Goal: Find specific fact: Find specific fact

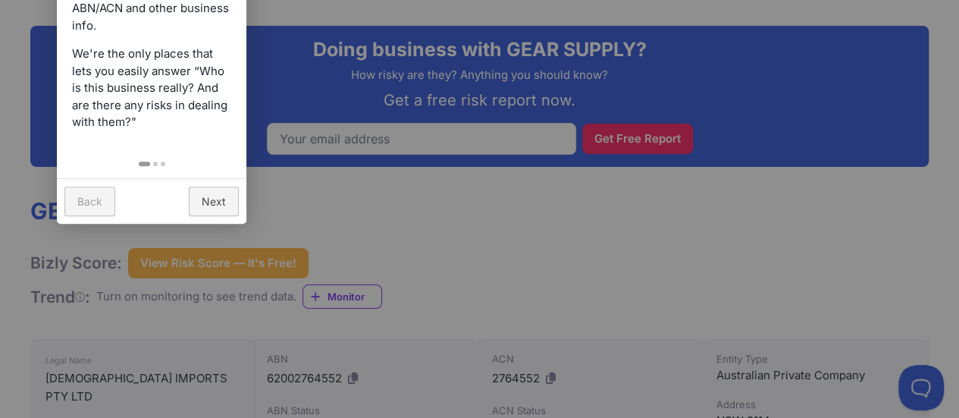
click at [358, 252] on div at bounding box center [479, 209] width 959 height 418
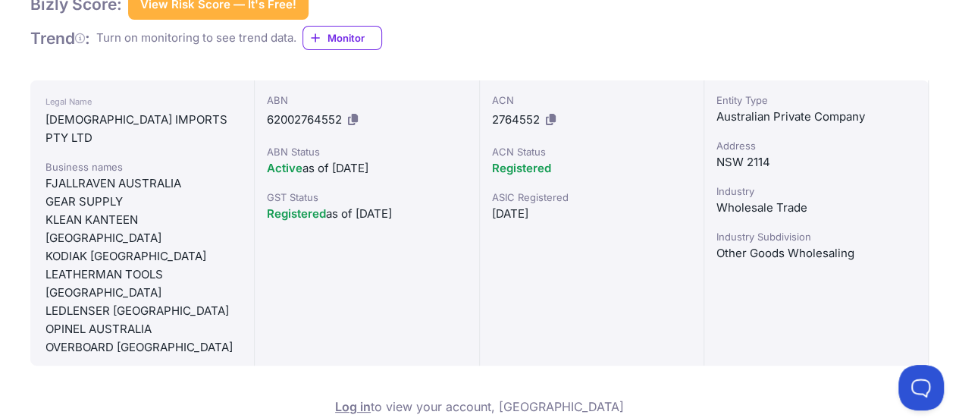
scroll to position [459, 0]
click at [78, 192] on div "GEAR SUPPLY" at bounding box center [141, 201] width 193 height 18
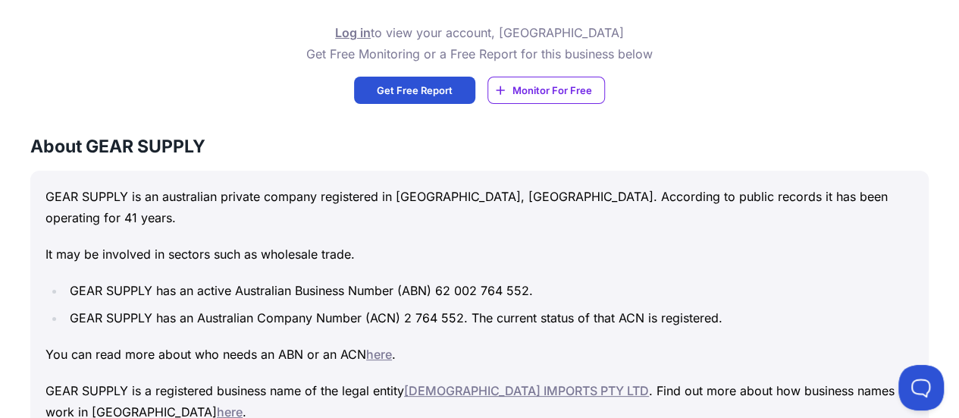
scroll to position [833, 0]
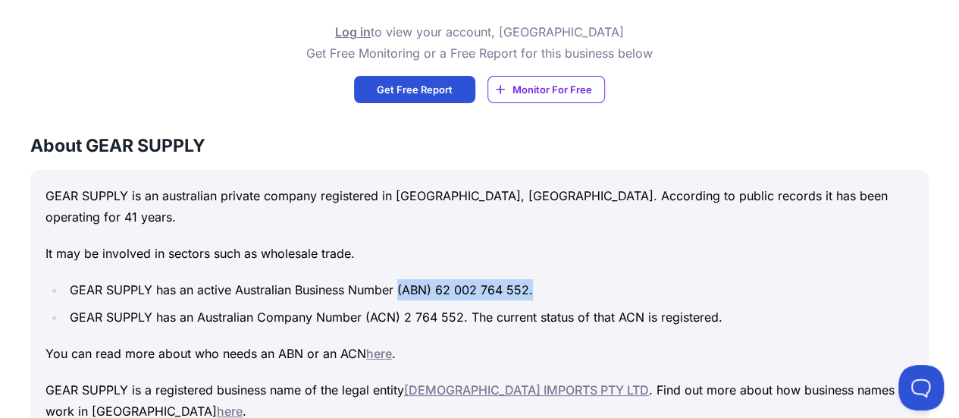
drag, startPoint x: 537, startPoint y: 238, endPoint x: 400, endPoint y: 237, distance: 137.2
click at [400, 279] on li "GEAR SUPPLY has an active Australian Business Number (ABN) 62 002 764 552." at bounding box center [489, 289] width 848 height 21
copy li "(ABN) 62 002 764 552."
click at [481, 279] on li "GEAR SUPPLY has an active Australian Business Number (ABN) 62 002 764 552." at bounding box center [489, 289] width 848 height 21
